Goal: Task Accomplishment & Management: Manage account settings

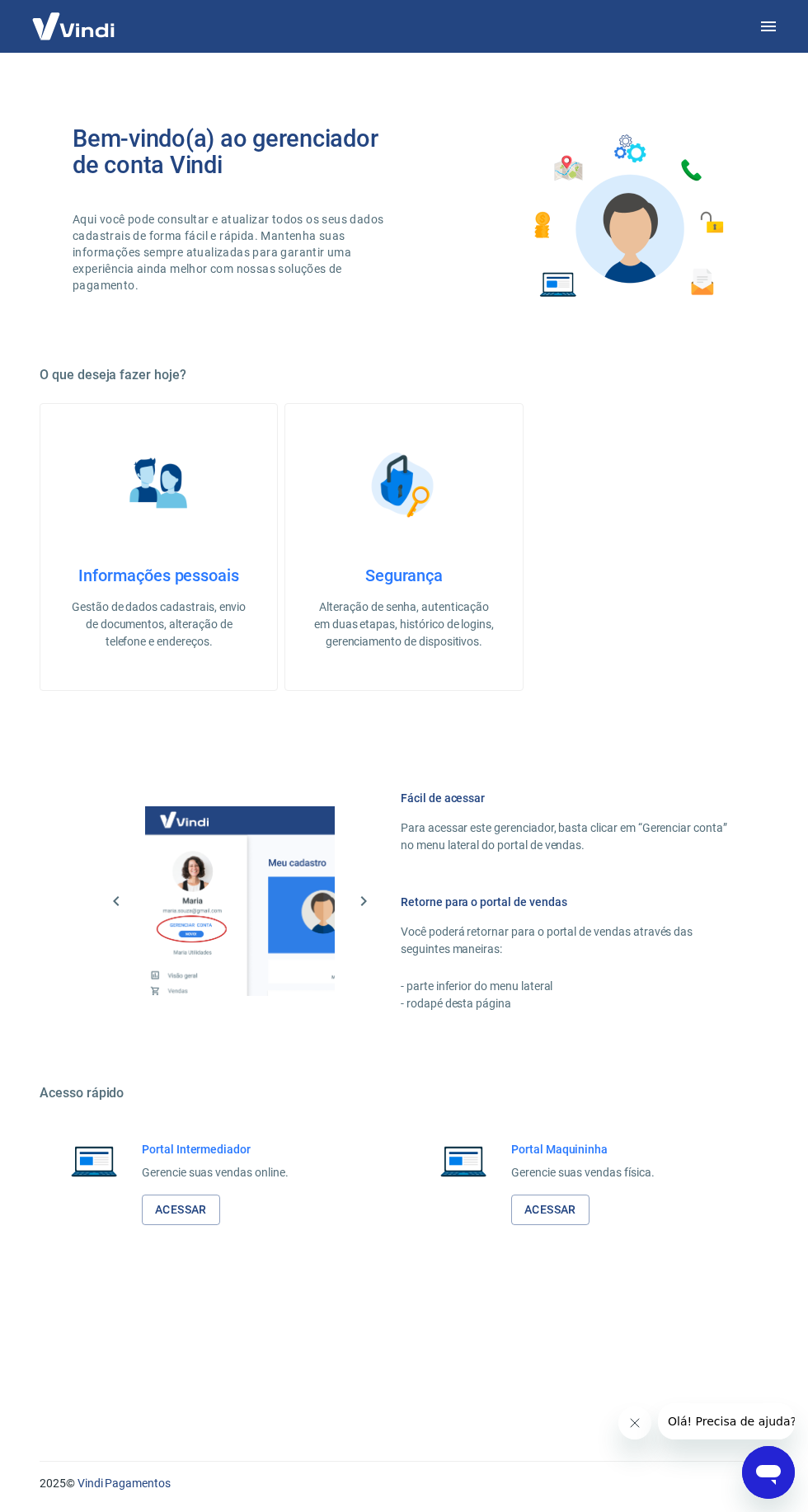
click at [204, 1213] on link "Acessar" at bounding box center [181, 1210] width 79 height 31
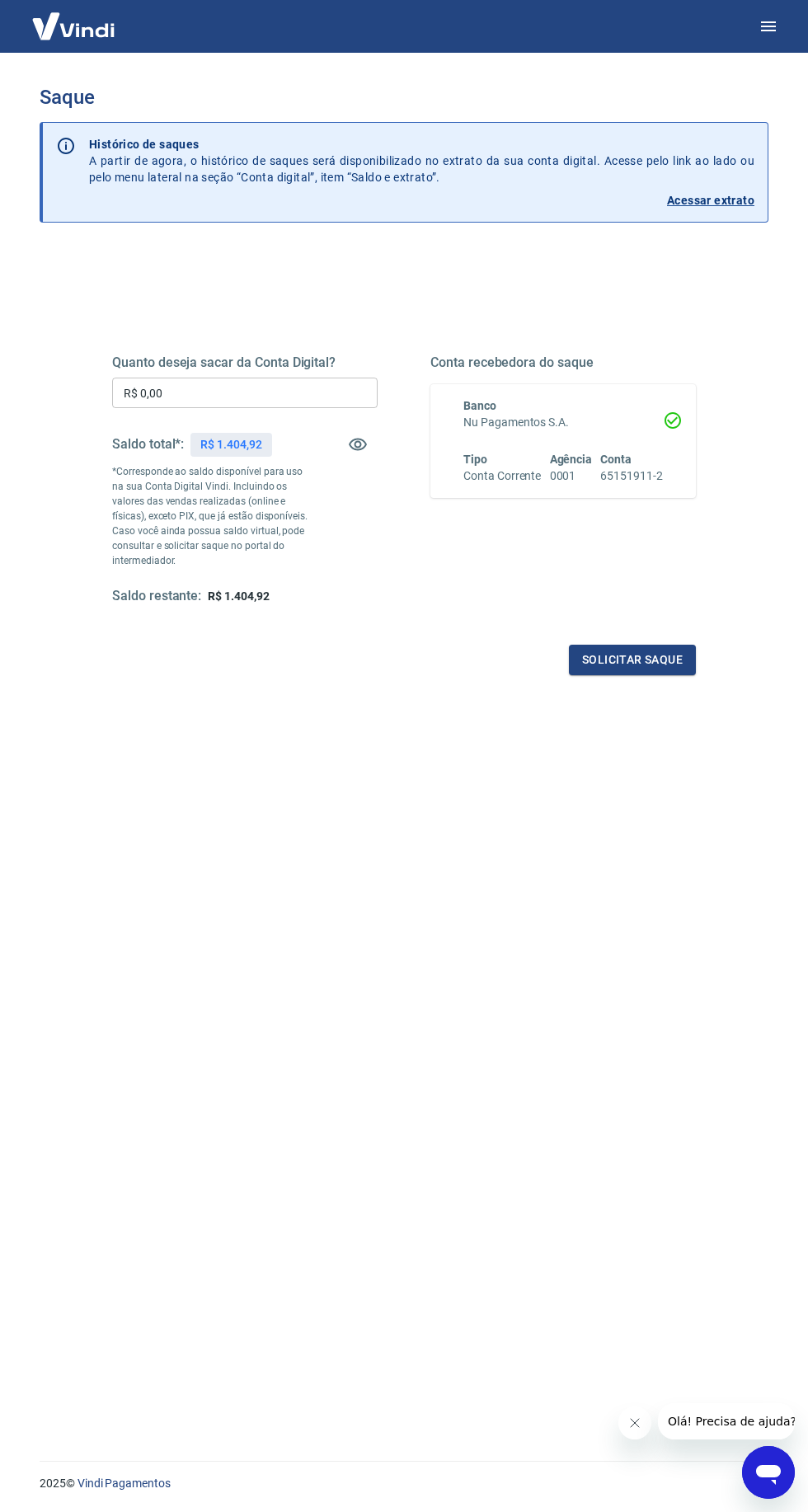
click at [319, 395] on input "R$ 0,00" at bounding box center [244, 393] width 265 height 31
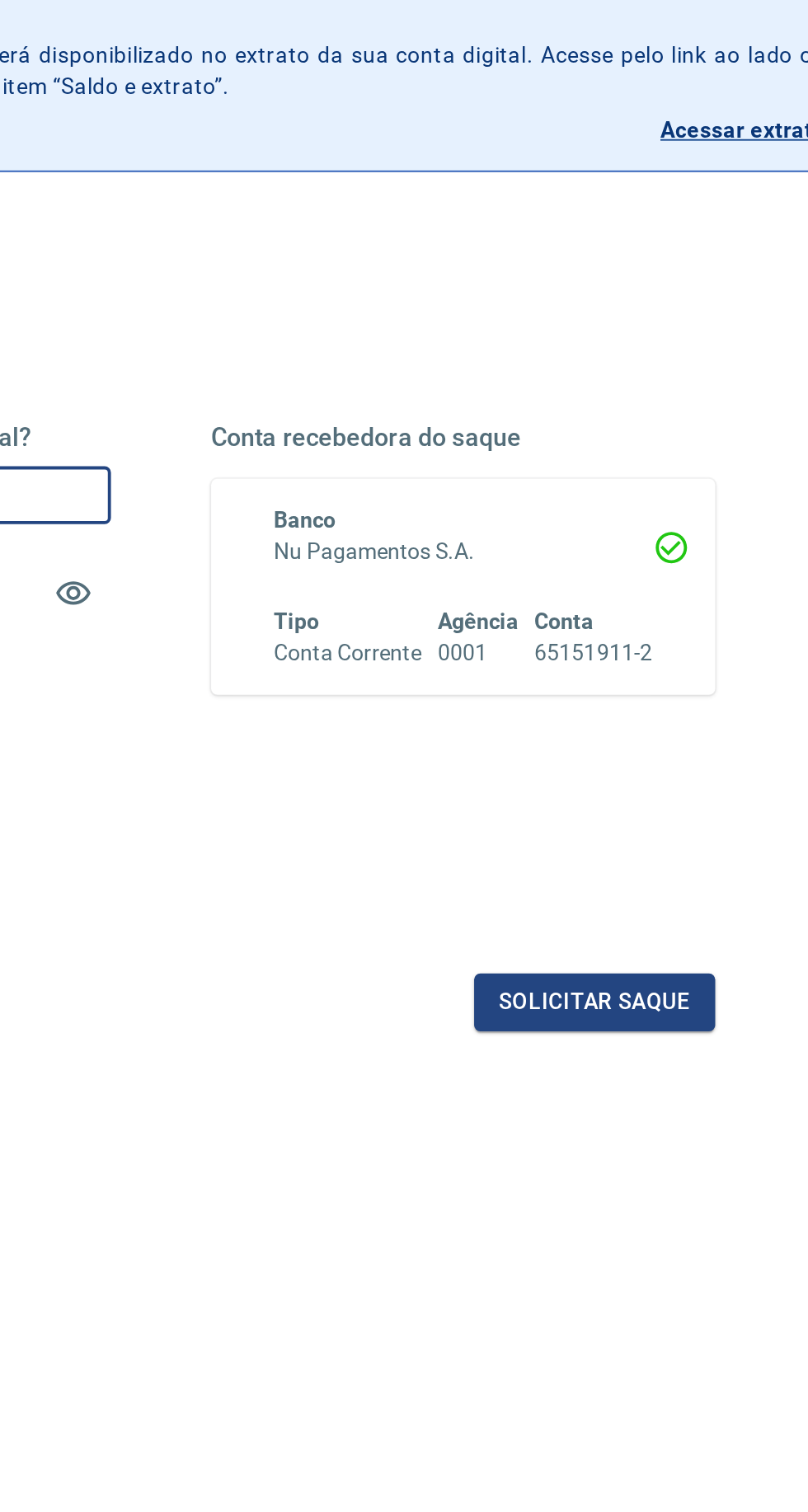
type input "R$ 1.404,92"
click at [656, 671] on button "Solicitar saque" at bounding box center [632, 660] width 127 height 31
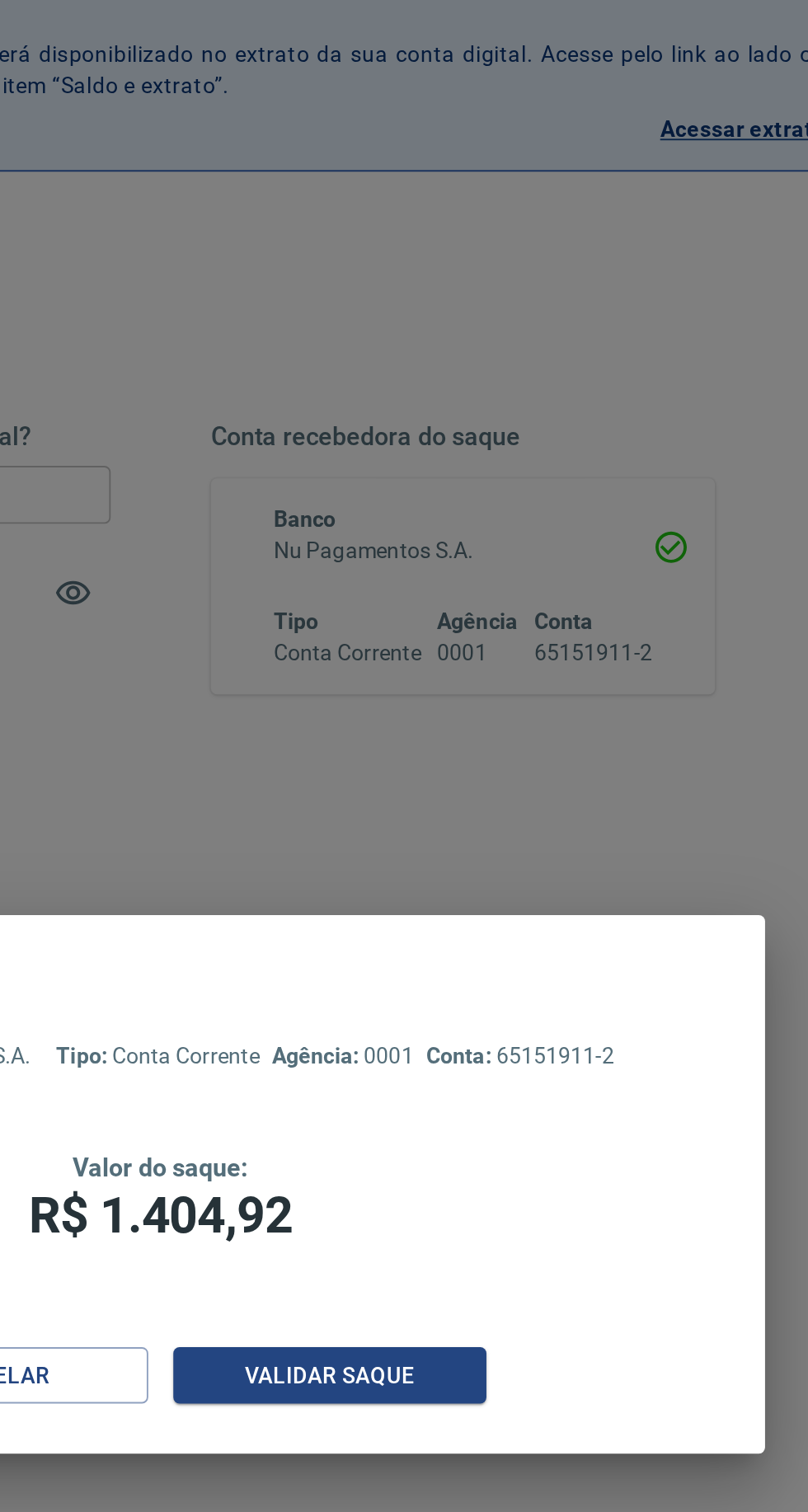
click at [541, 865] on button "Validar saque" at bounding box center [493, 857] width 165 height 31
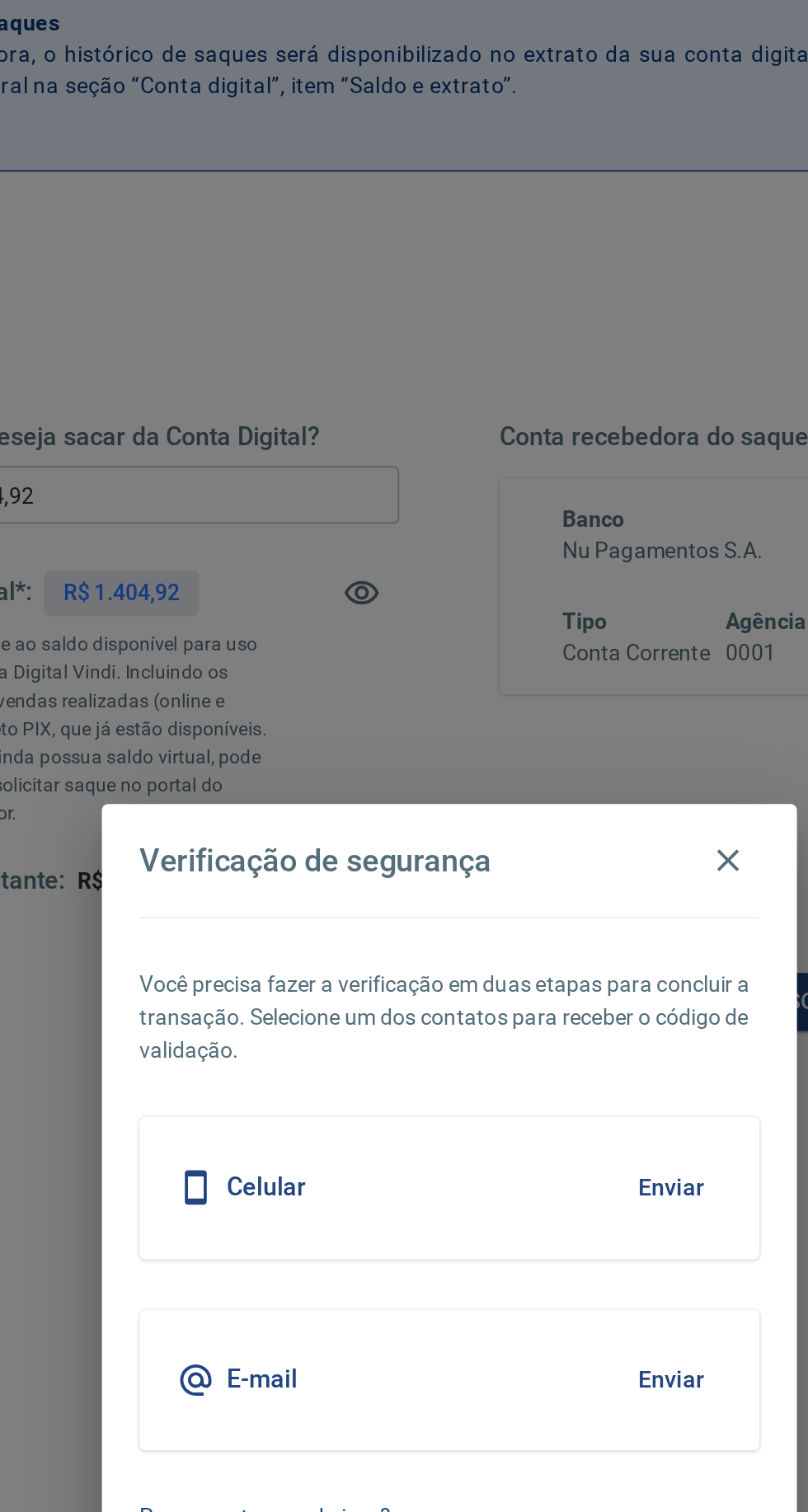
click at [525, 863] on button "Enviar" at bounding box center [520, 859] width 53 height 34
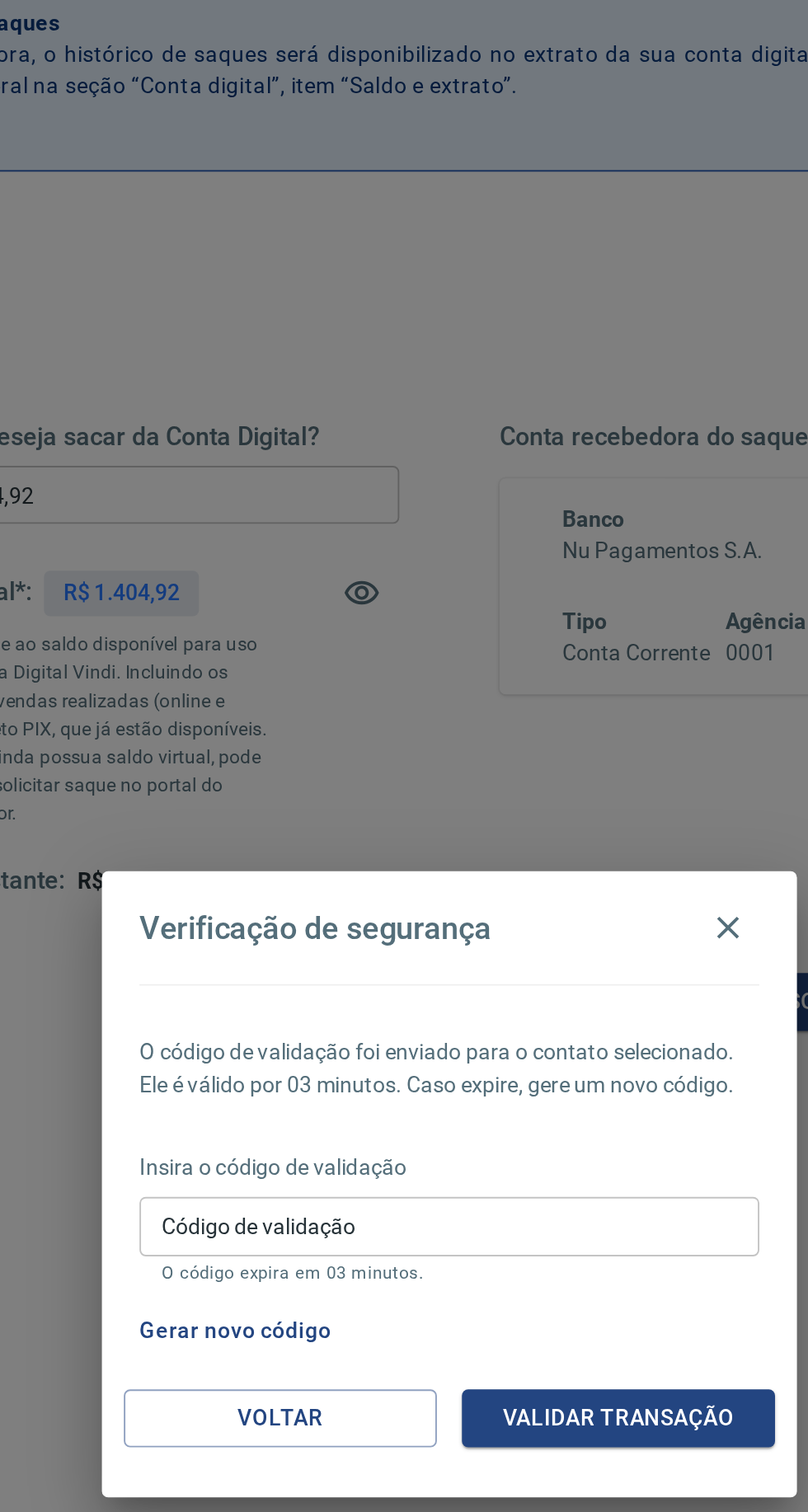
click at [479, 789] on input "Código de validação" at bounding box center [404, 778] width 327 height 31
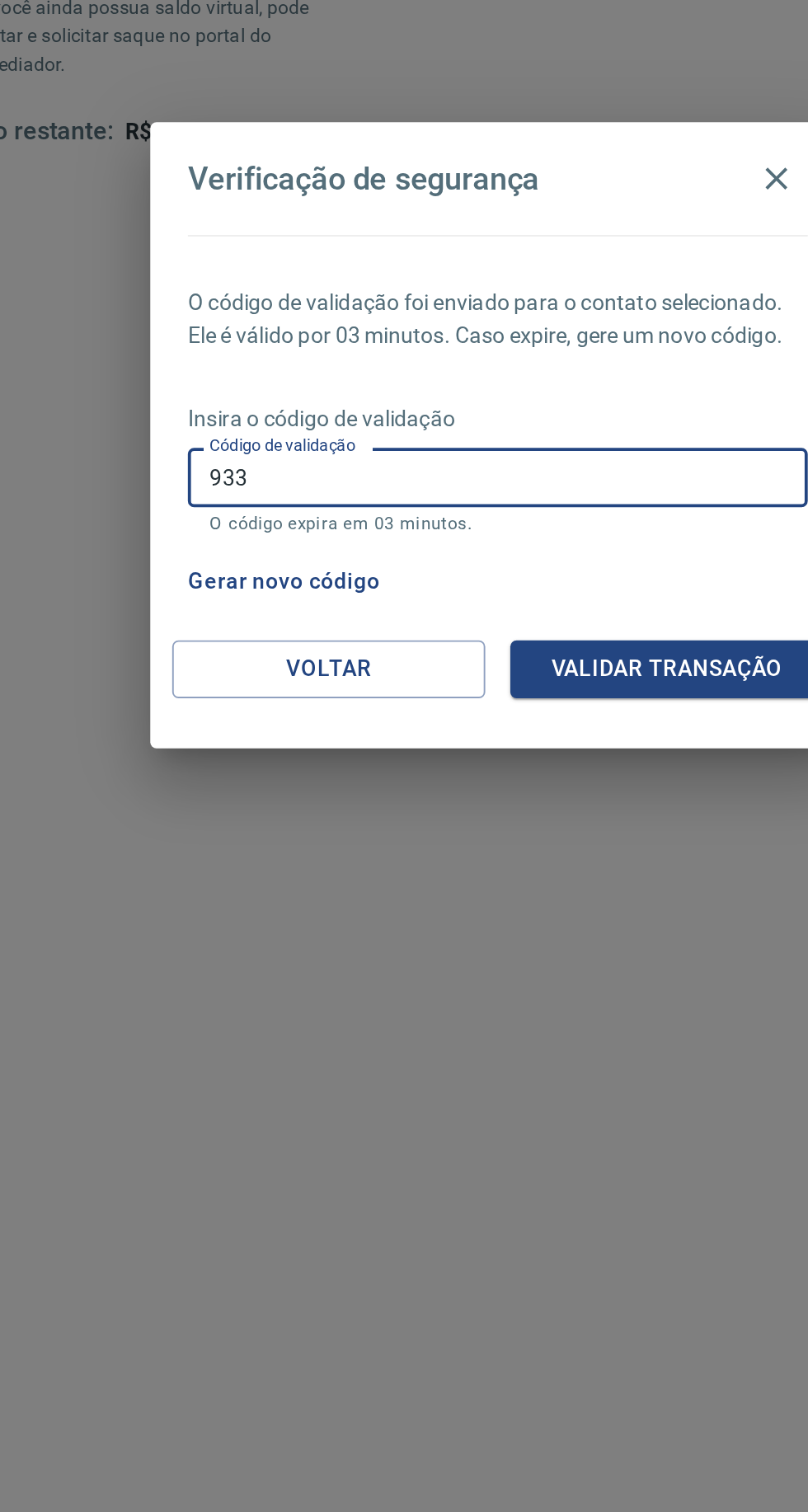
click at [437, 788] on input "933" at bounding box center [404, 778] width 327 height 31
type input "933923"
click at [525, 892] on button "Validar transação" at bounding box center [493, 880] width 165 height 31
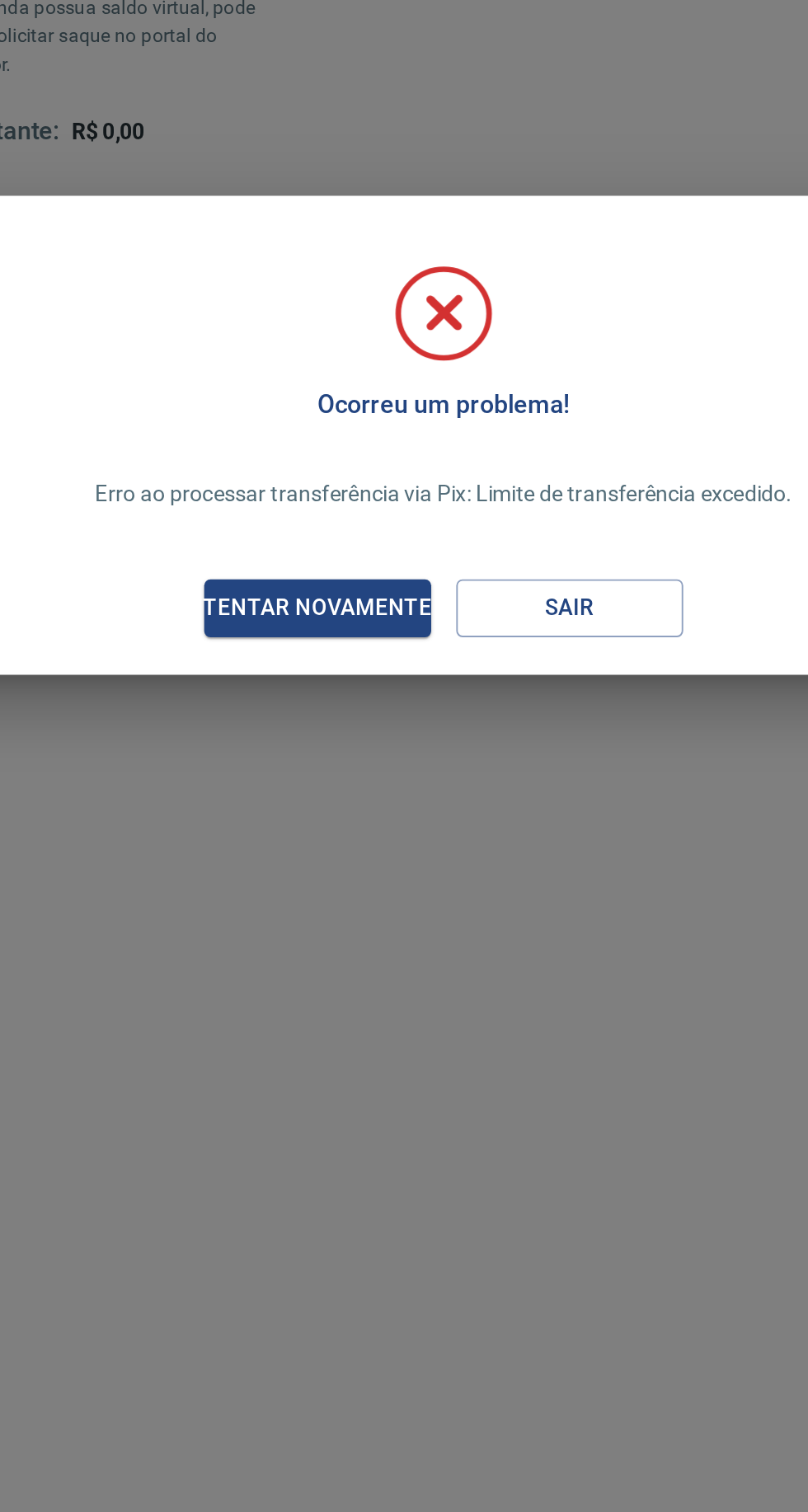
click at [347, 834] on button "Tentar novamente" at bounding box center [337, 847] width 119 height 31
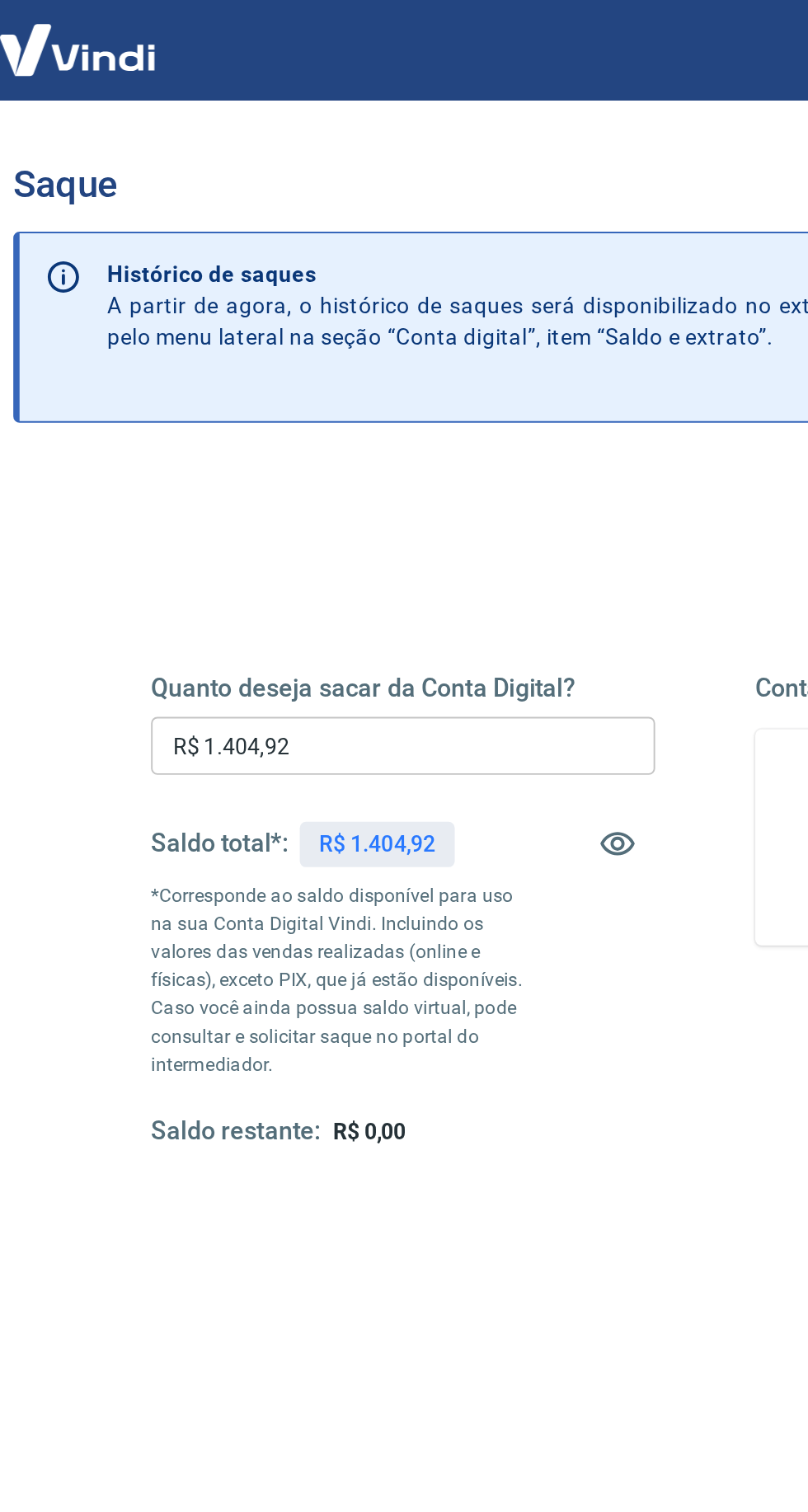
click at [328, 389] on input "R$ 1.404,92" at bounding box center [244, 393] width 265 height 31
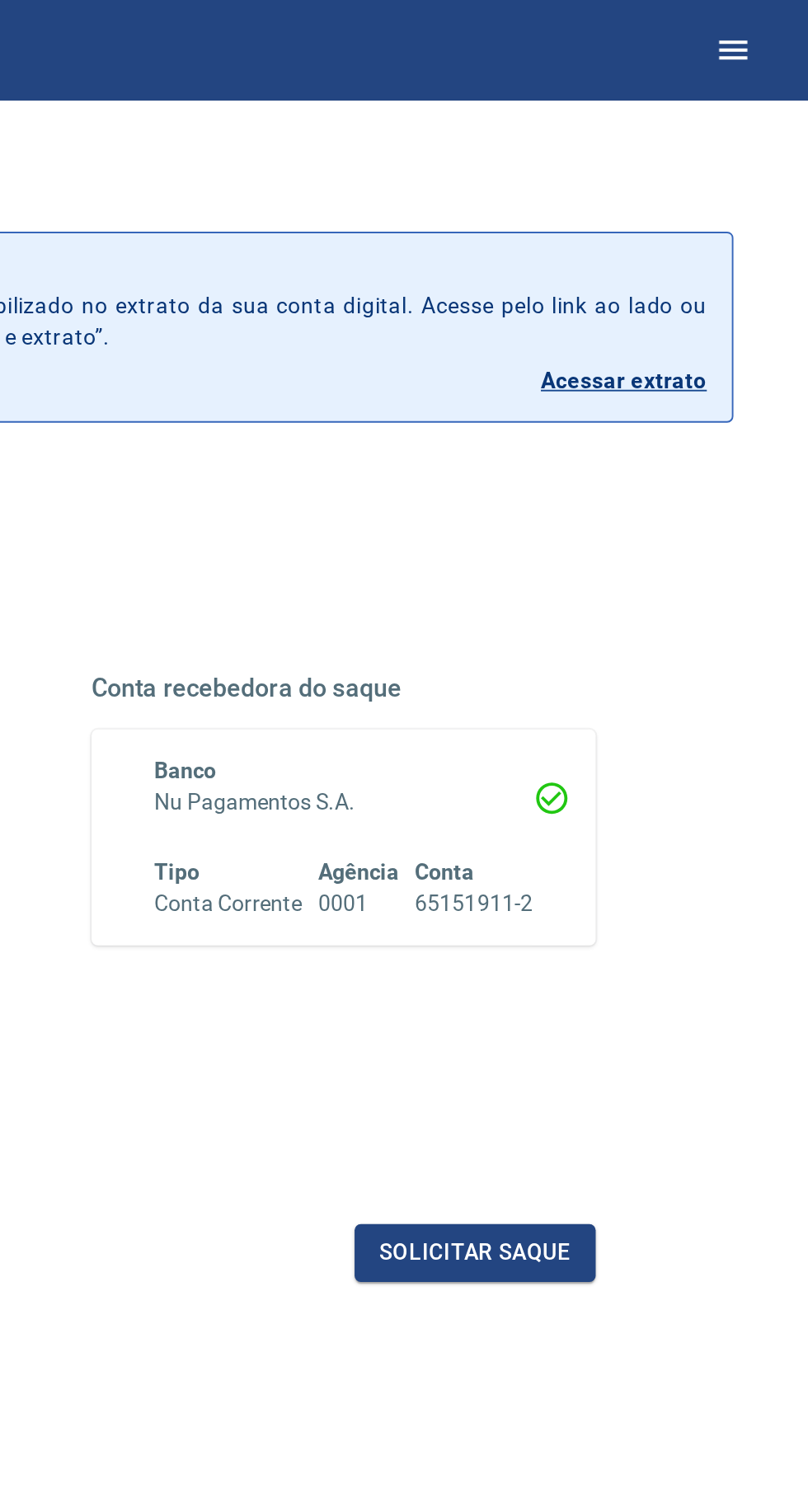
type input "R$ 1.000,00"
click at [655, 658] on button "Solicitar saque" at bounding box center [632, 660] width 127 height 31
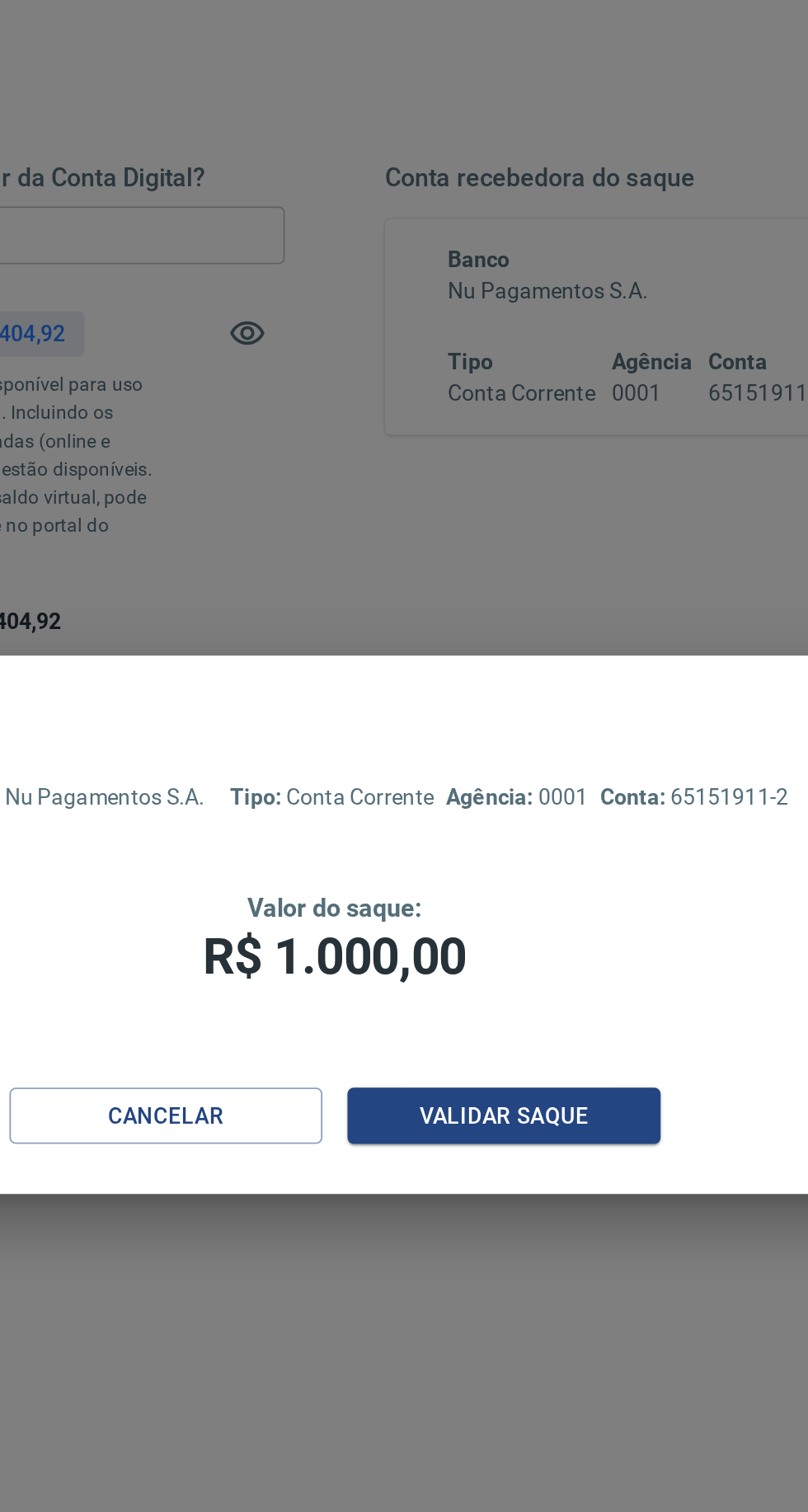
click at [539, 872] on button "Validar saque" at bounding box center [493, 857] width 165 height 31
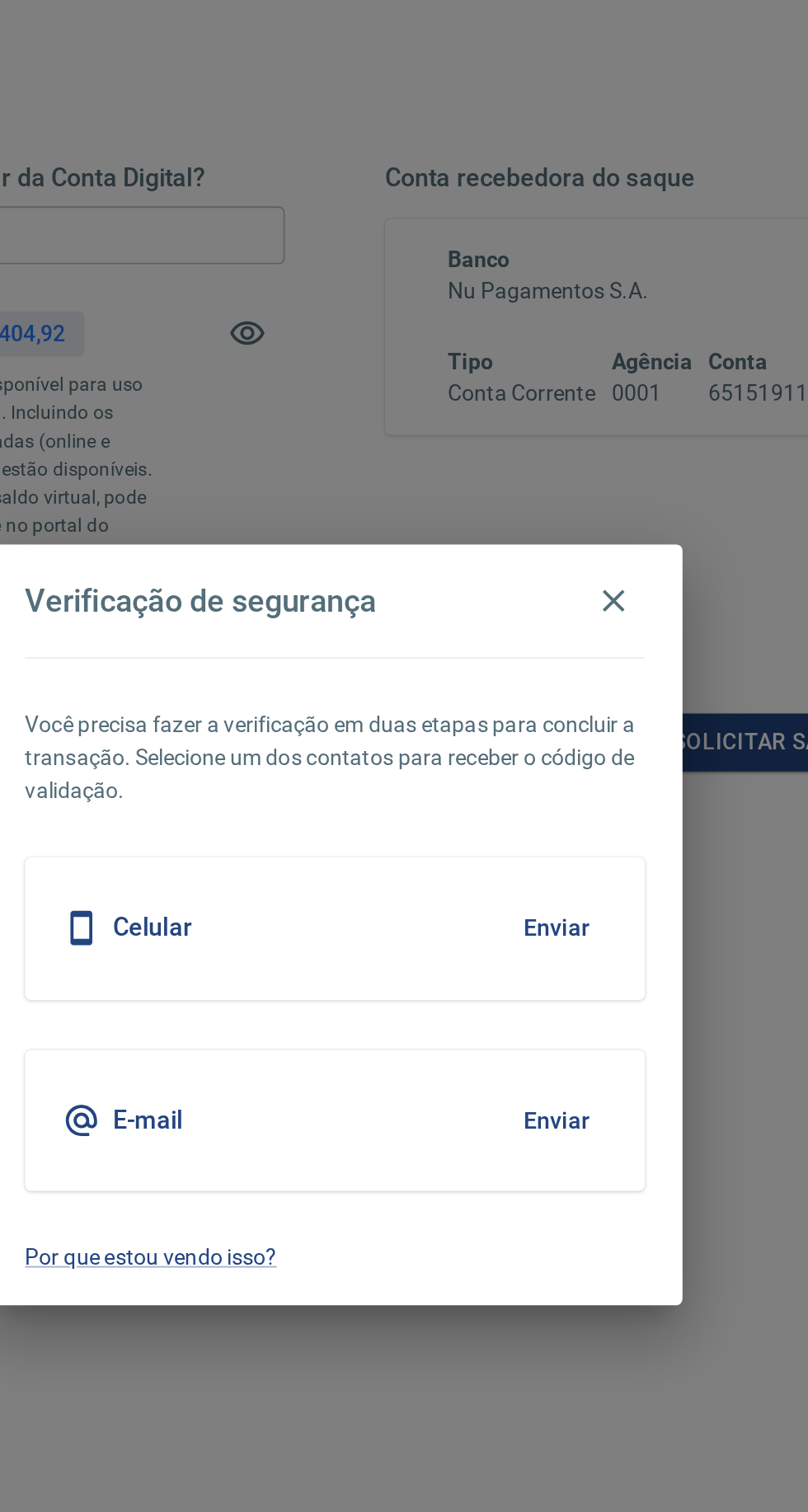
click at [533, 876] on button "Enviar" at bounding box center [520, 859] width 53 height 34
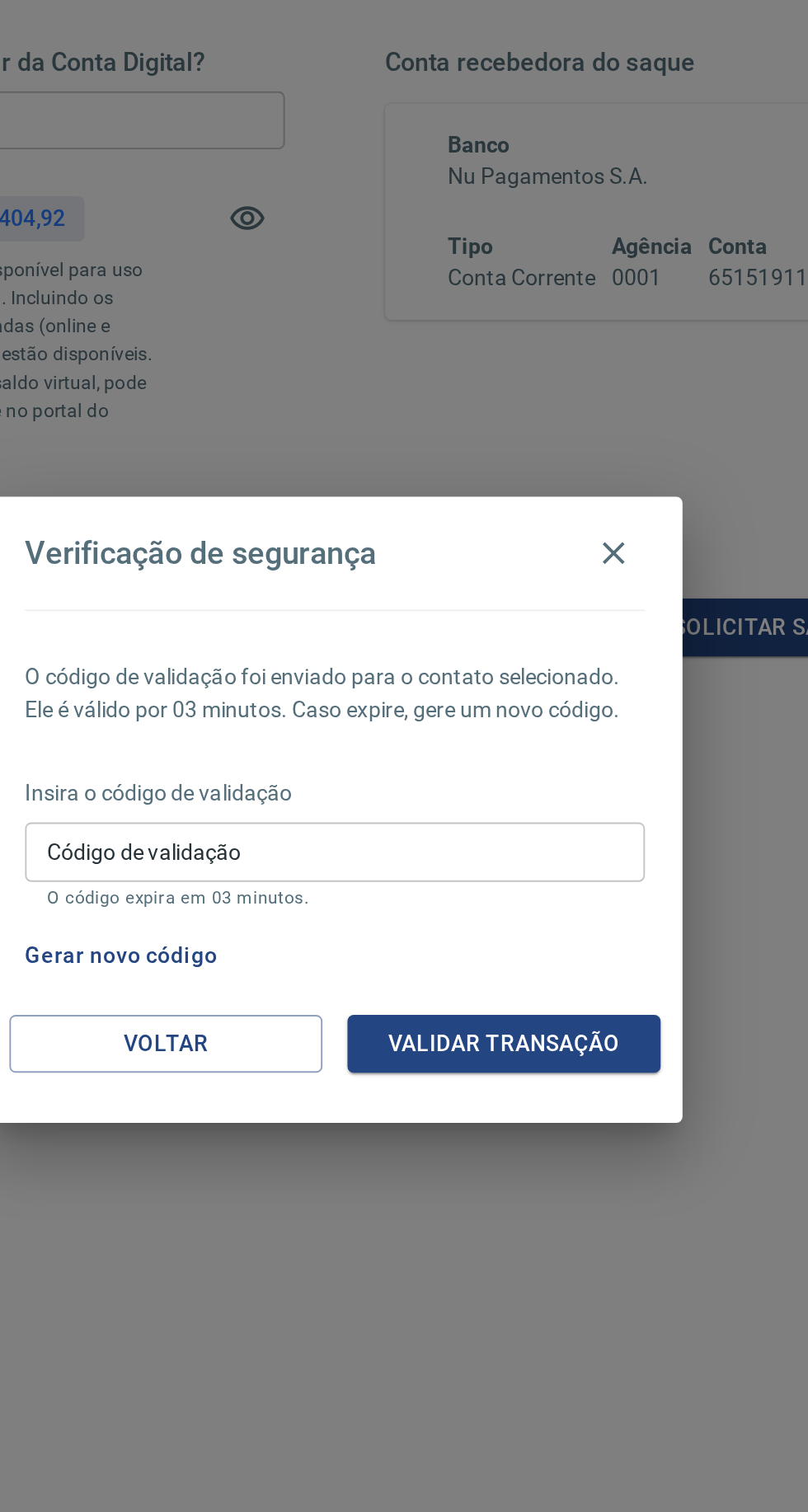
click at [529, 848] on div "Gerar novo código" at bounding box center [401, 833] width 333 height 31
click at [534, 783] on input "Código de validação" at bounding box center [404, 778] width 327 height 31
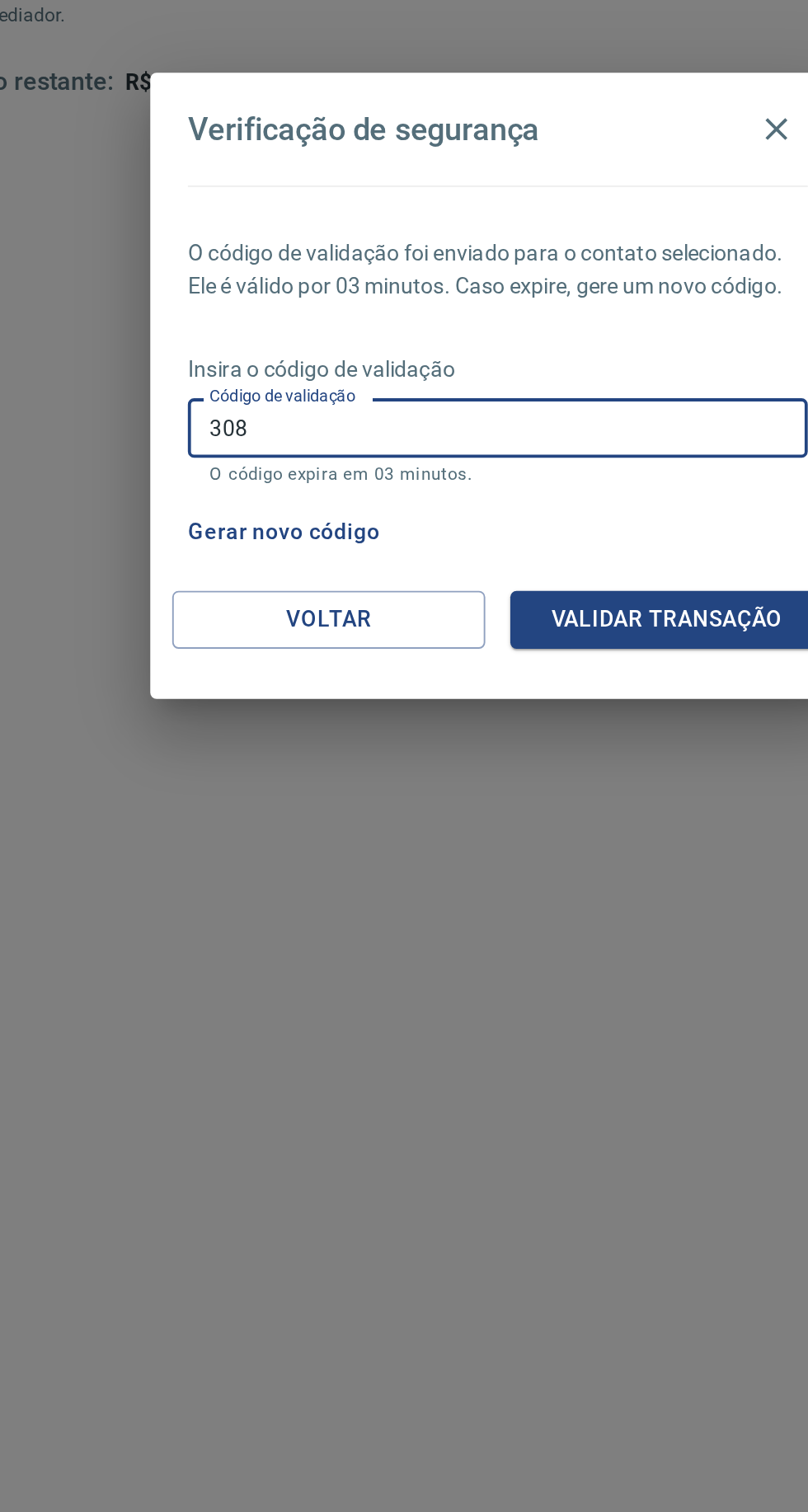
click at [448, 782] on input "308" at bounding box center [404, 778] width 327 height 31
type input "308177"
click at [510, 883] on button "Validar transação" at bounding box center [493, 880] width 165 height 31
